Goal: Information Seeking & Learning: Learn about a topic

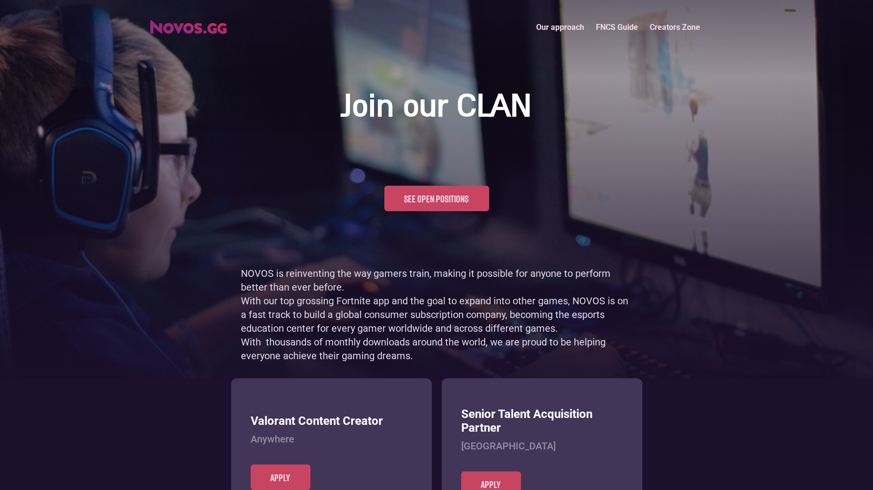
scroll to position [477, 0]
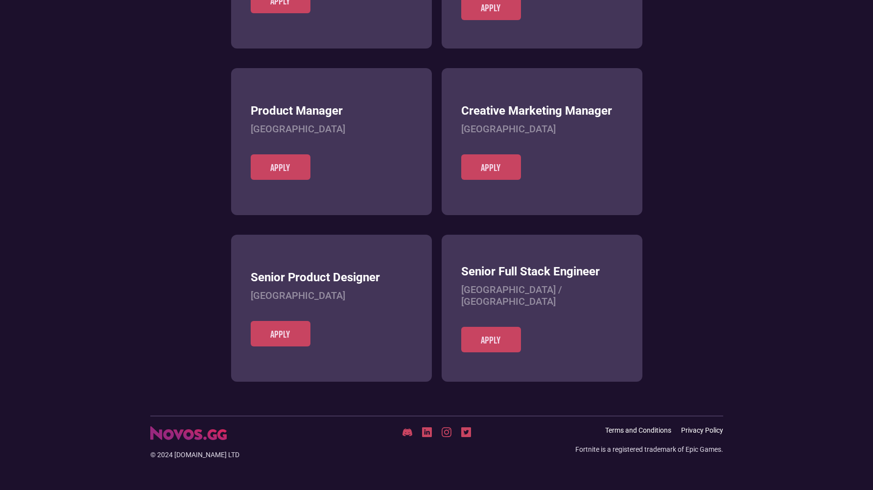
scroll to position [378, 0]
